Goal: Check status: Check status

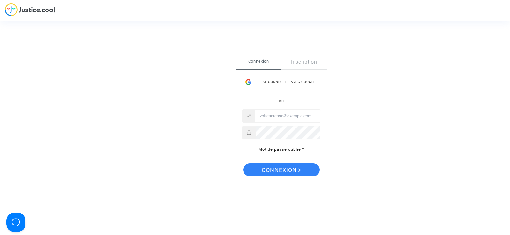
type input "[EMAIL_ADDRESS][DOMAIN_NAME]"
click at [281, 172] on span "Connexion" at bounding box center [280, 170] width 39 height 13
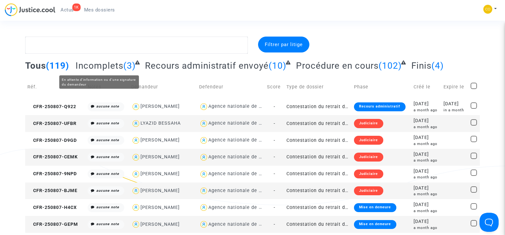
click at [119, 67] on span "Incomplets" at bounding box center [99, 66] width 48 height 11
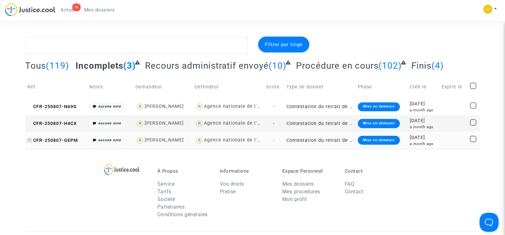
click at [56, 140] on span "CFR-250807-GEPM" at bounding box center [52, 140] width 51 height 5
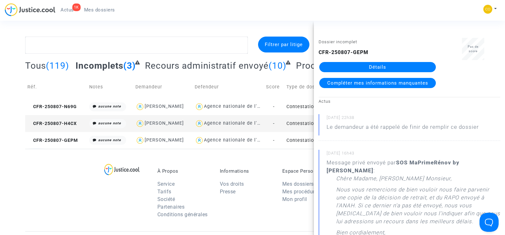
click at [389, 68] on link "Détails" at bounding box center [377, 67] width 117 height 10
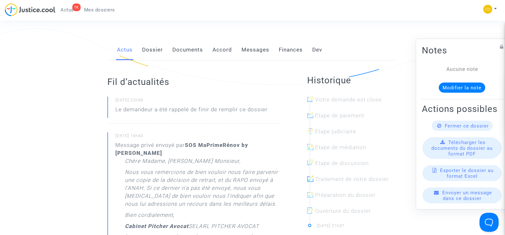
scroll to position [96, 0]
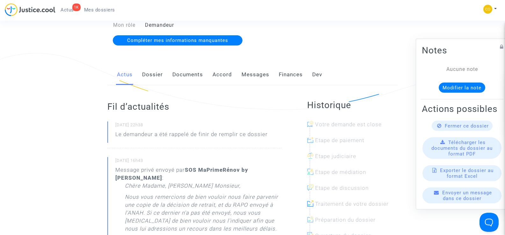
click at [183, 64] on link "Documents" at bounding box center [187, 74] width 31 height 21
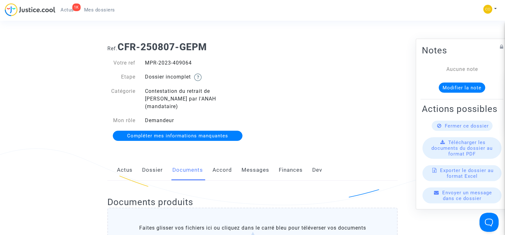
click at [101, 11] on span "Mes dossiers" at bounding box center [99, 10] width 31 height 6
